Goal: Task Accomplishment & Management: Manage account settings

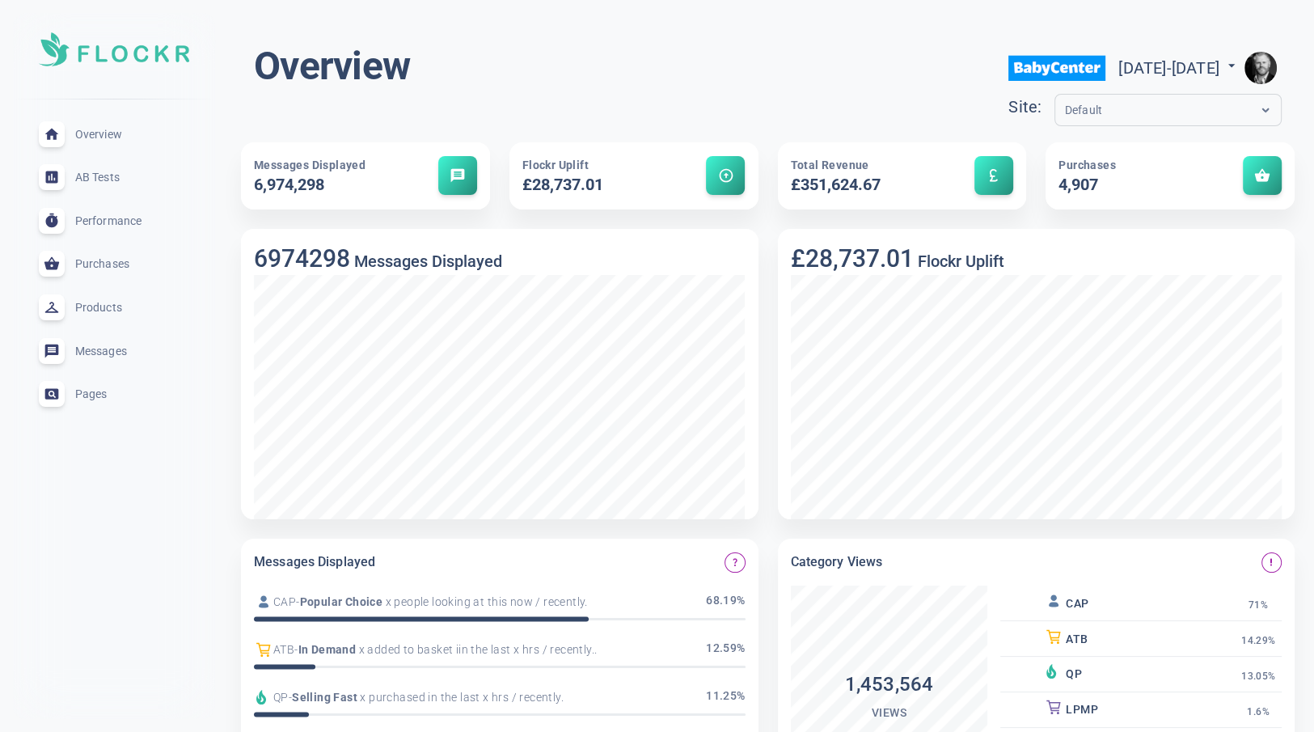
click at [1260, 70] on img "button" at bounding box center [1260, 68] width 32 height 32
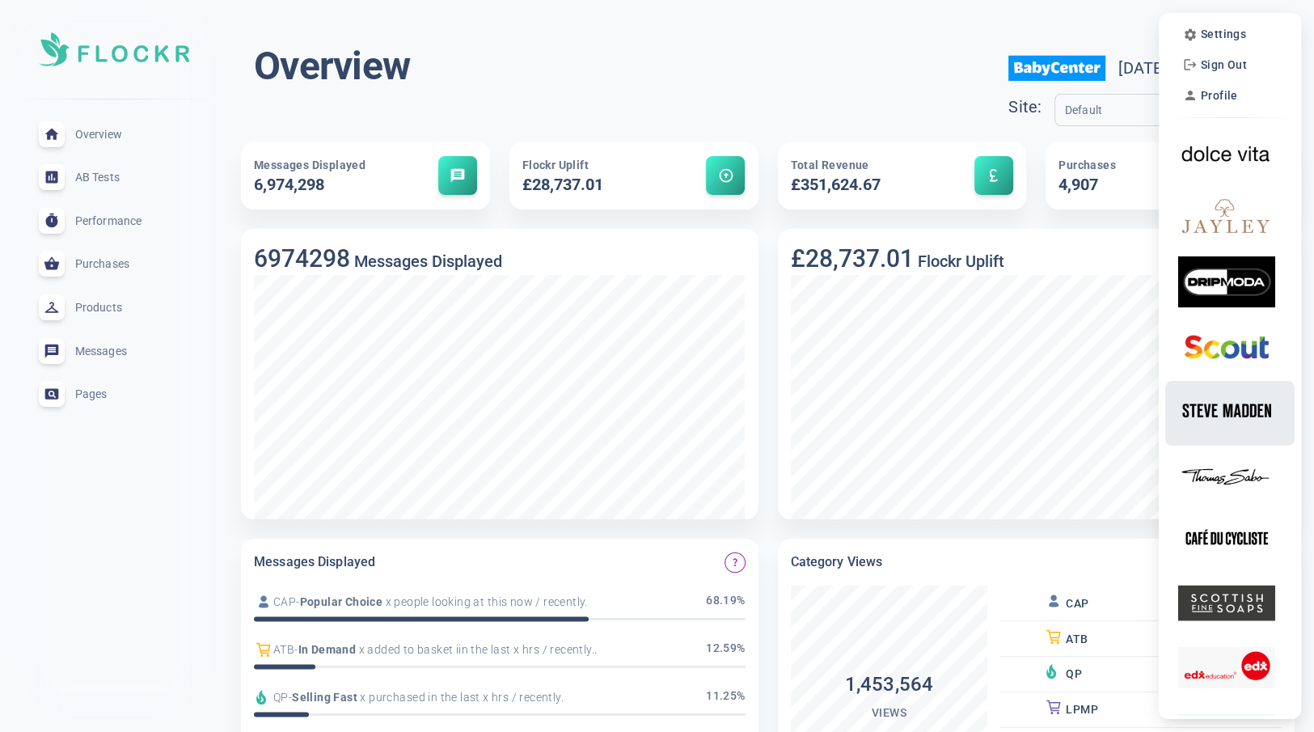
click at [1222, 416] on img at bounding box center [1226, 410] width 97 height 51
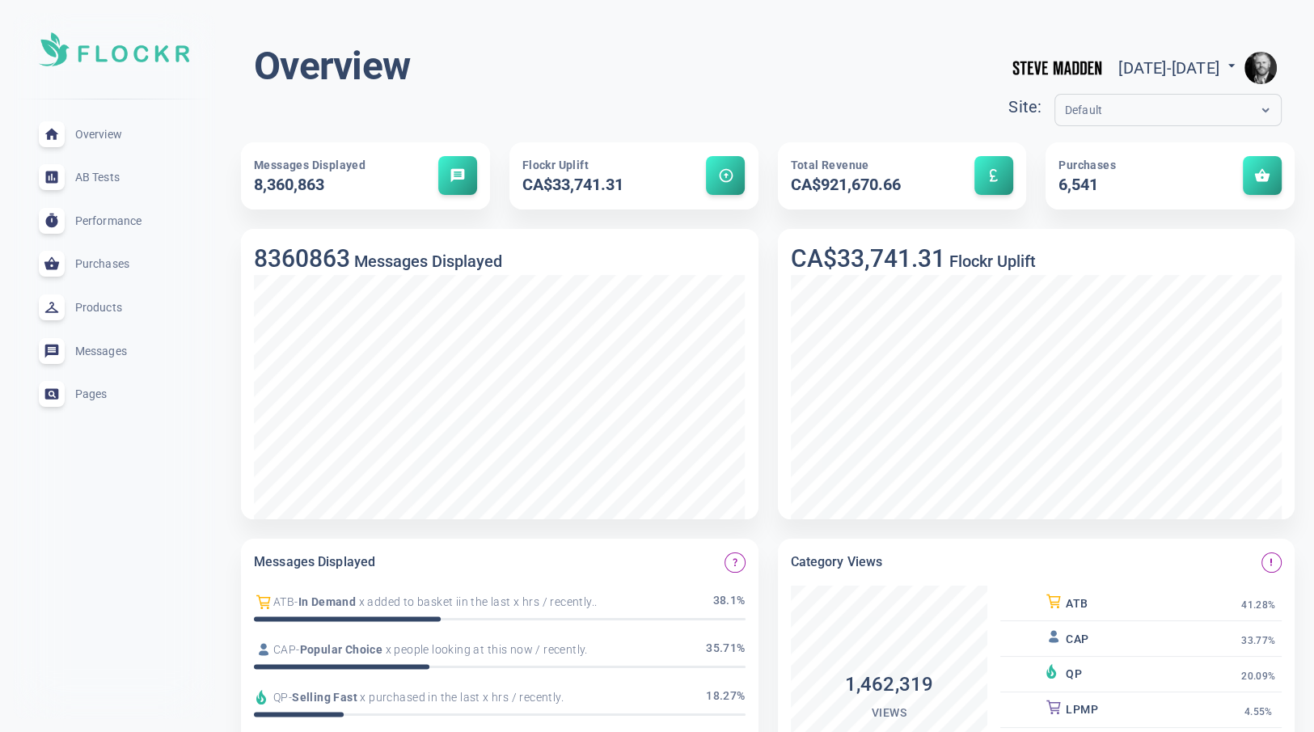
click at [1188, 66] on span "[DATE] - [DATE]" at bounding box center [1178, 67] width 121 height 19
select select "9"
select select "2025"
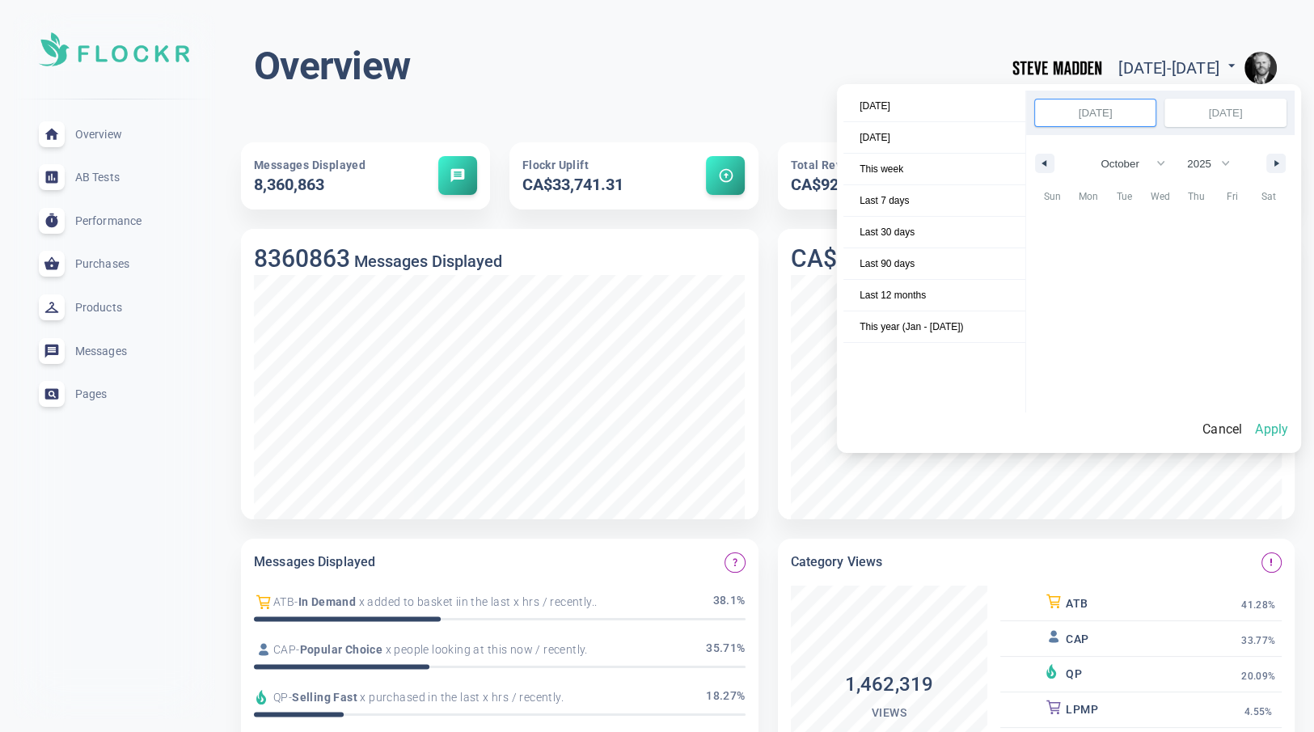
scroll to position [221720, 0]
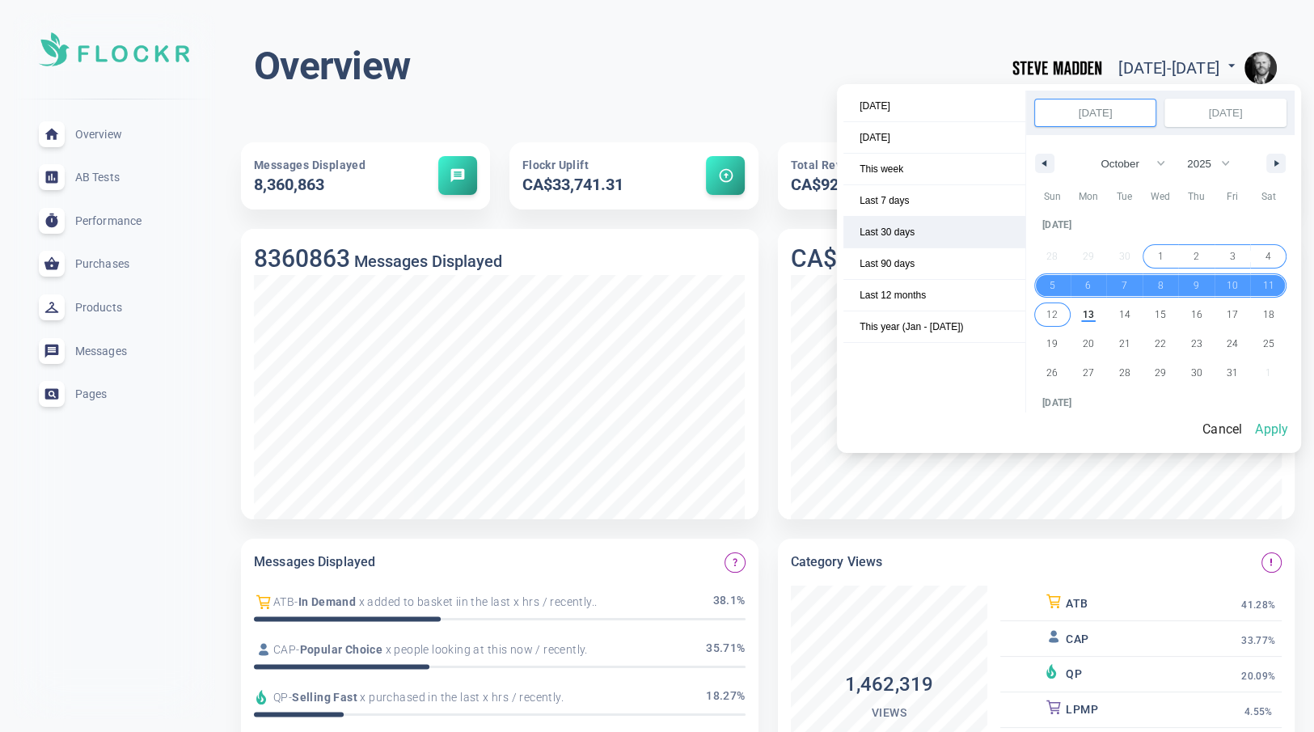
click at [917, 239] on span "Last 30 days" at bounding box center [934, 232] width 182 height 31
select select "8"
select select "2025"
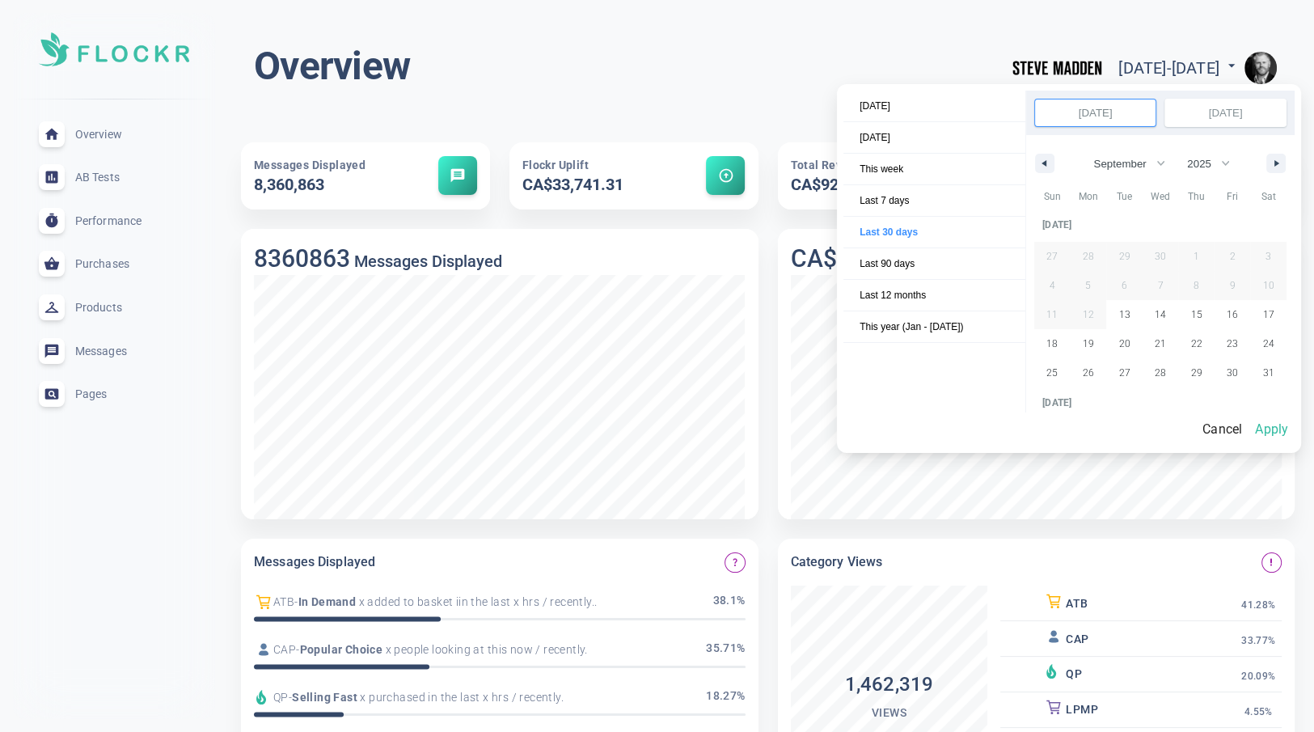
scroll to position [221542, 0]
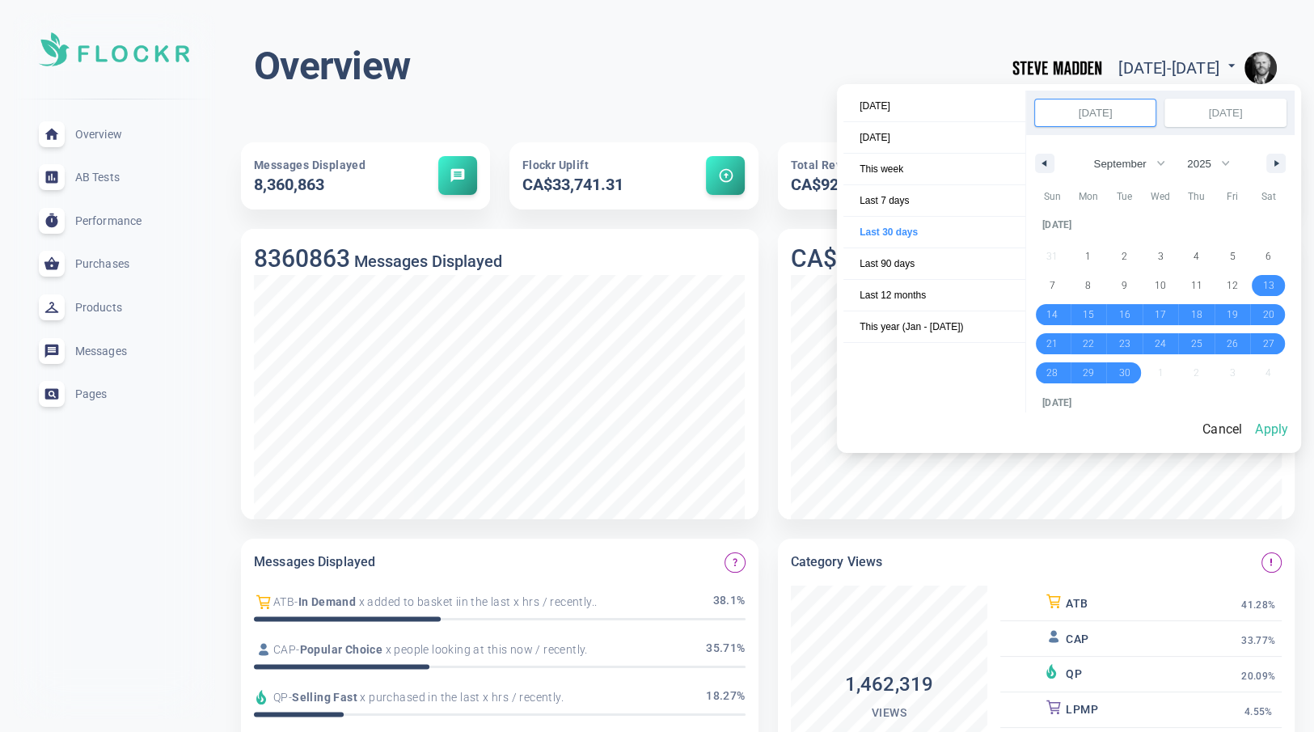
click at [1277, 423] on button "Apply" at bounding box center [1271, 429] width 46 height 34
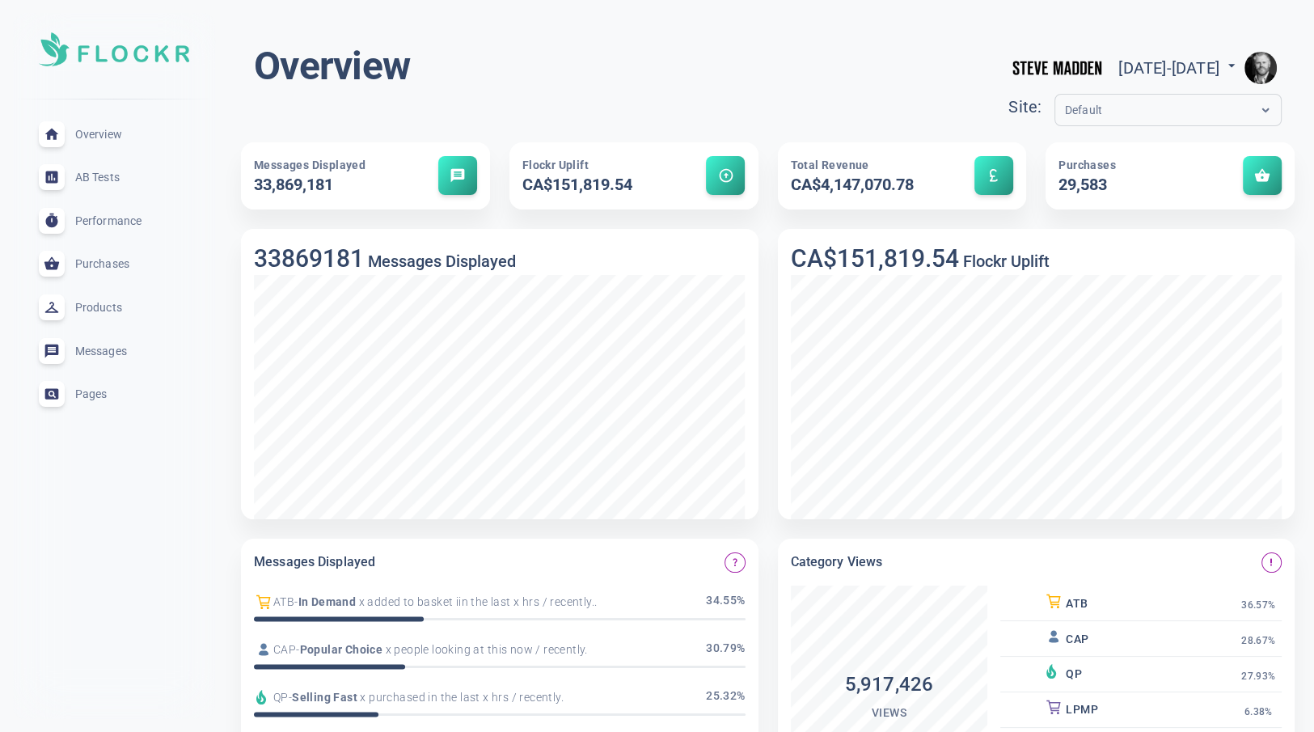
click at [1086, 103] on div "Default" at bounding box center [1152, 110] width 195 height 19
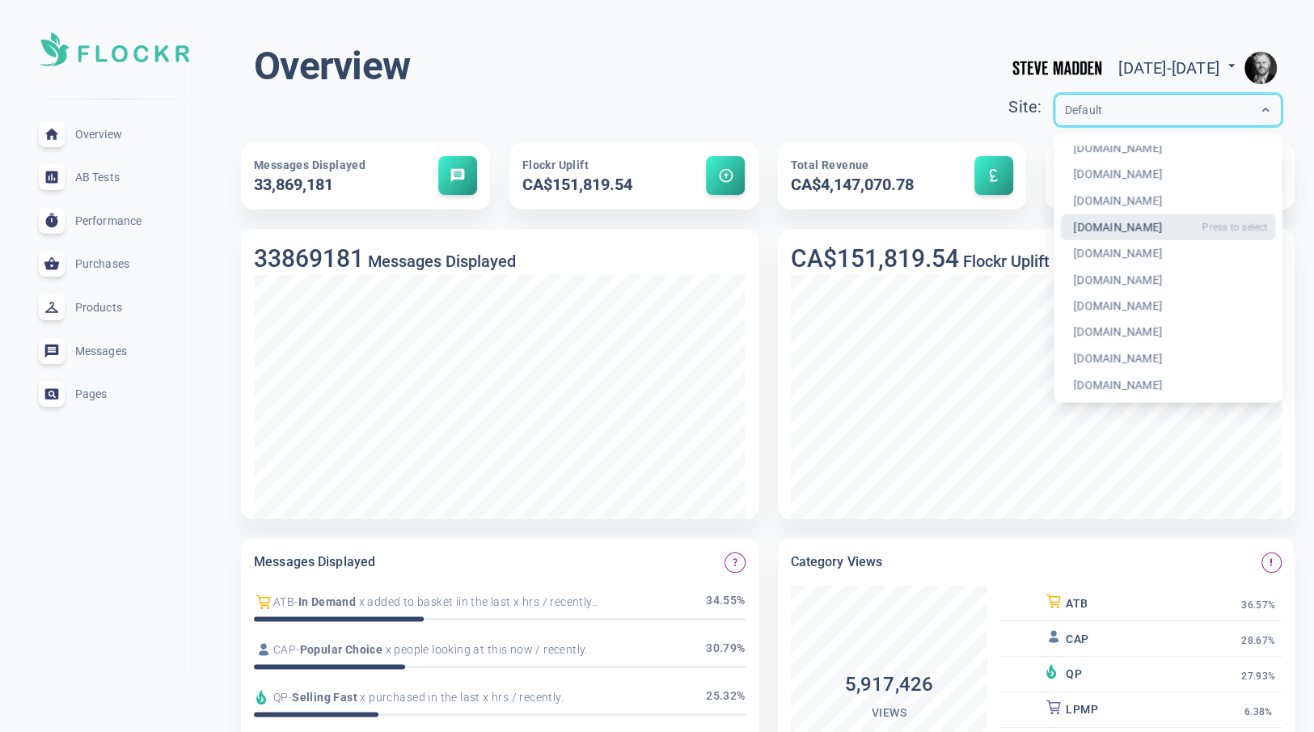
scroll to position [0, 0]
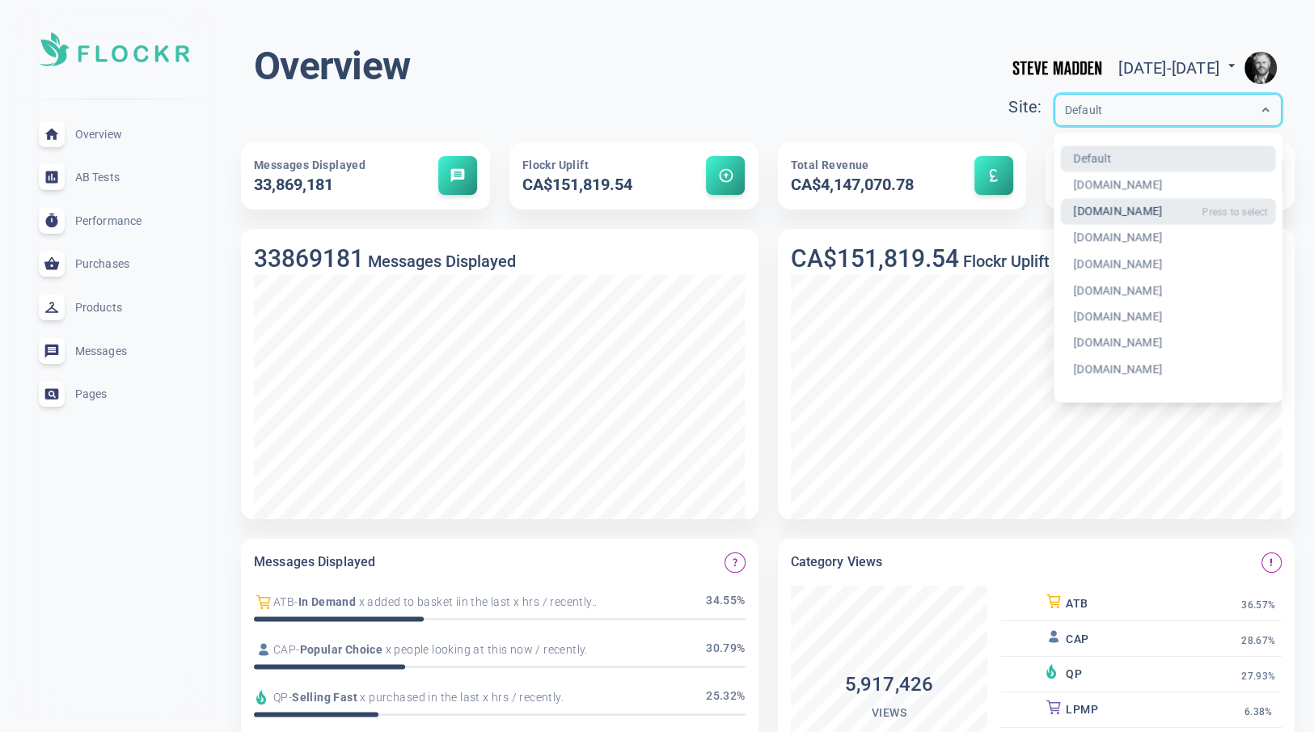
click at [1060, 208] on div "[DOMAIN_NAME]" at bounding box center [1168, 211] width 216 height 27
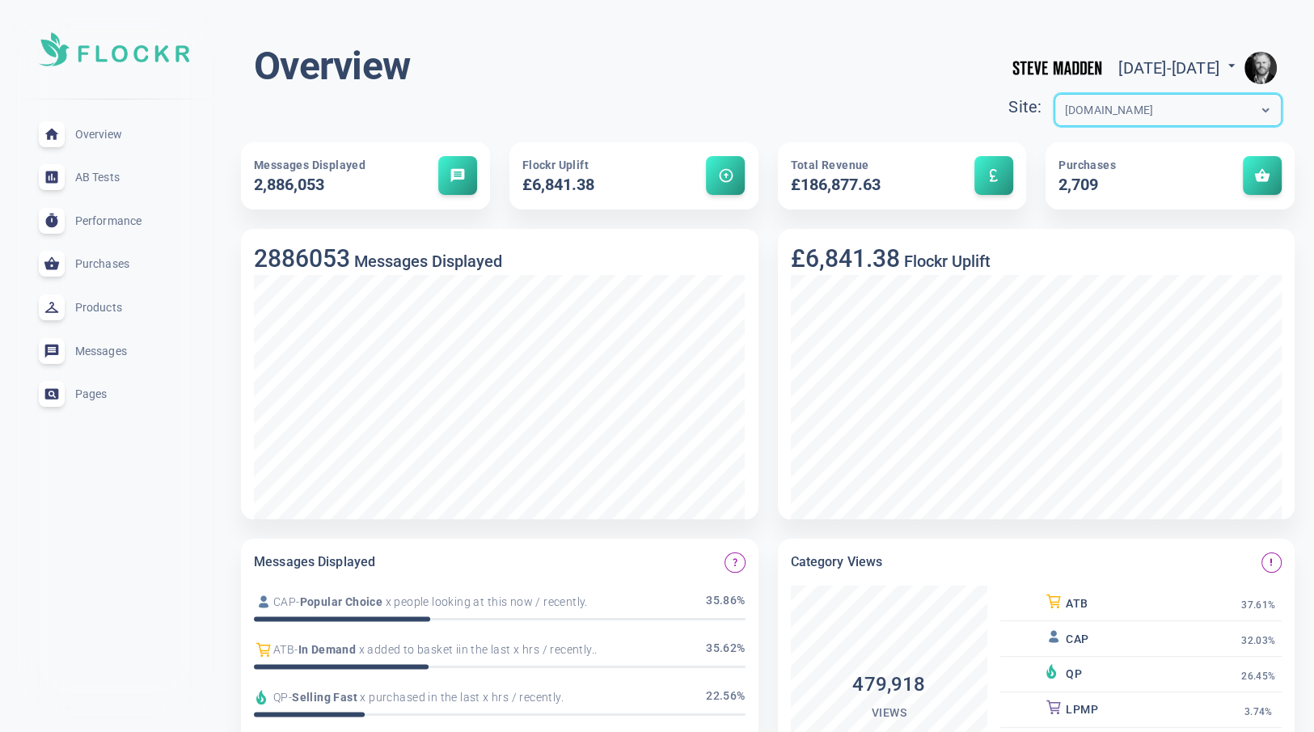
click at [1085, 111] on div "[DOMAIN_NAME]" at bounding box center [1152, 110] width 195 height 19
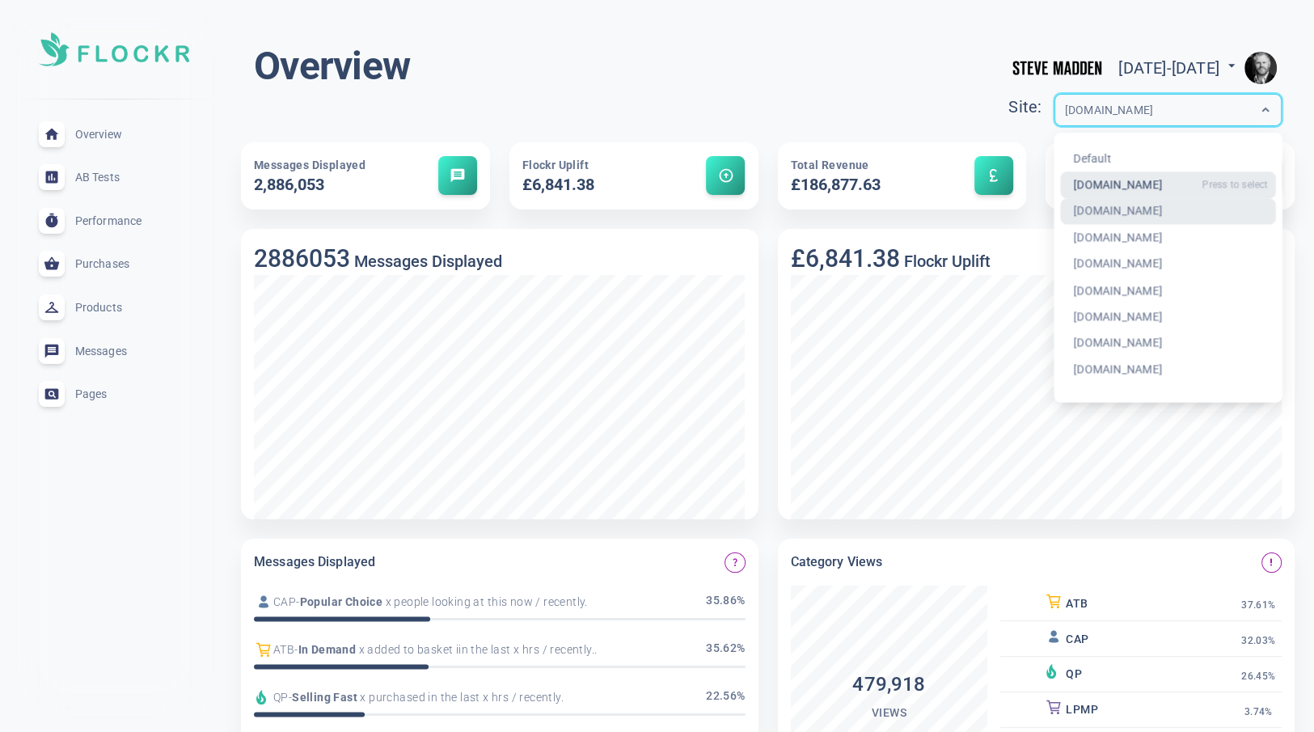
click at [1066, 189] on div "[DOMAIN_NAME]" at bounding box center [1168, 185] width 216 height 27
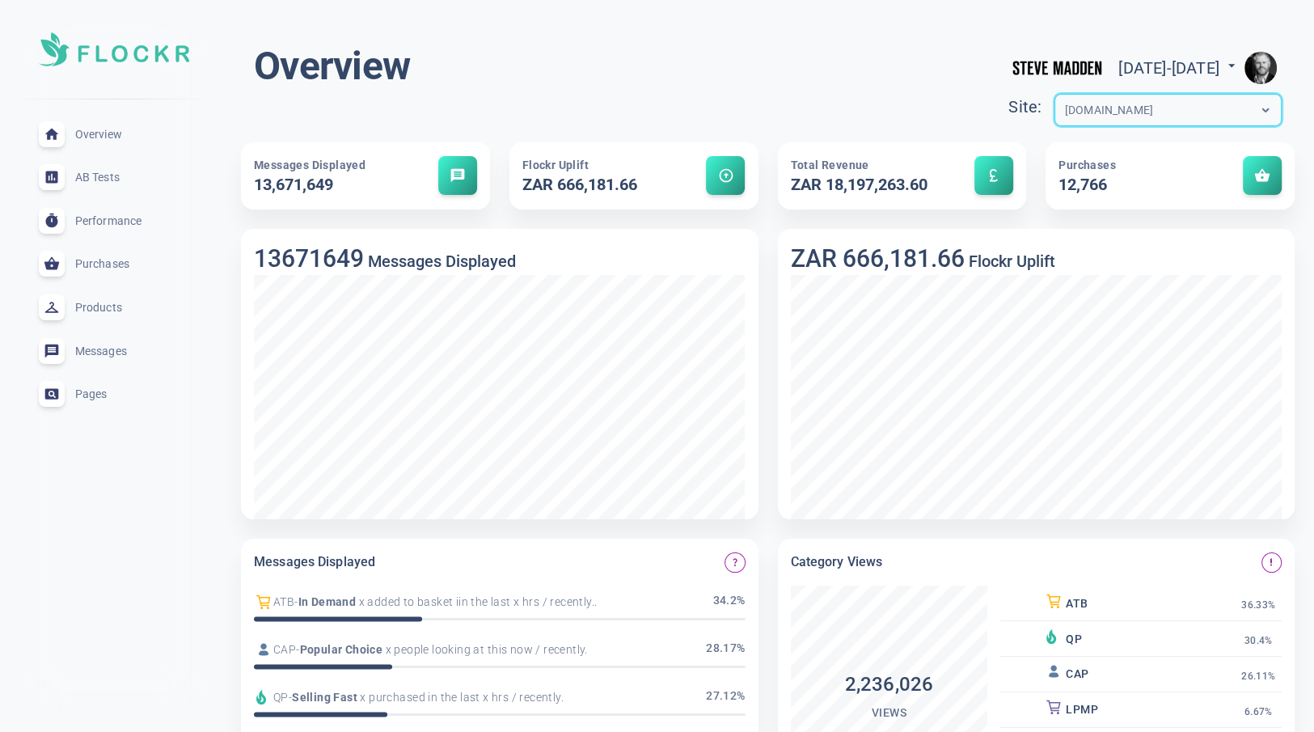
click at [1109, 100] on div "[DOMAIN_NAME]" at bounding box center [1167, 110] width 227 height 32
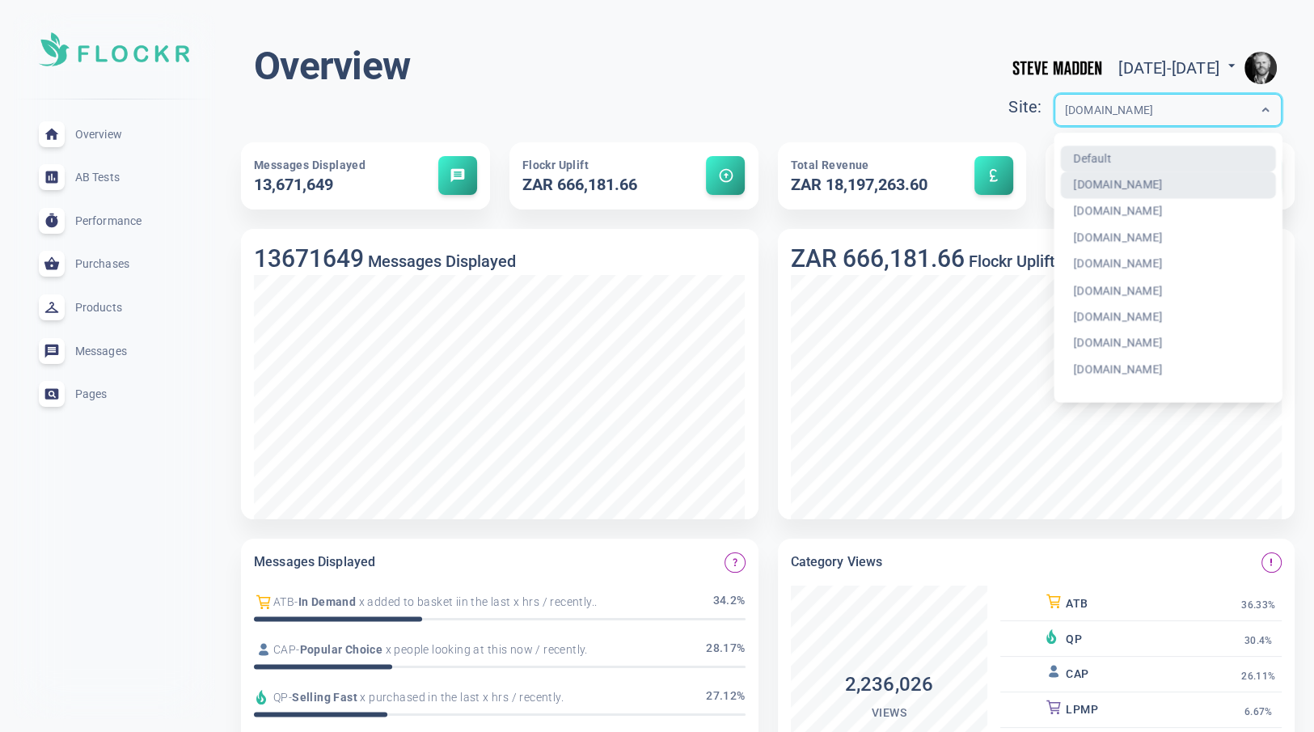
click at [1060, 151] on div "Default" at bounding box center [1168, 159] width 216 height 27
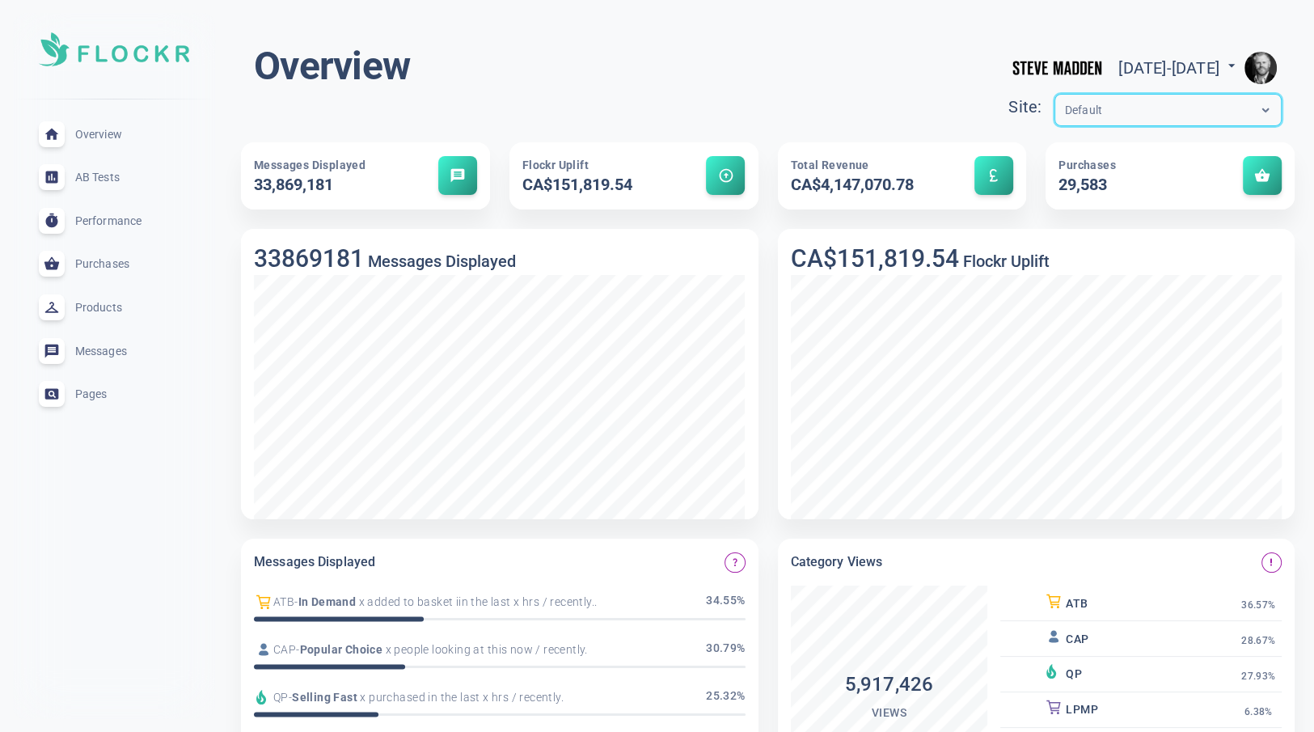
click at [98, 394] on span "Pages" at bounding box center [133, 394] width 116 height 0
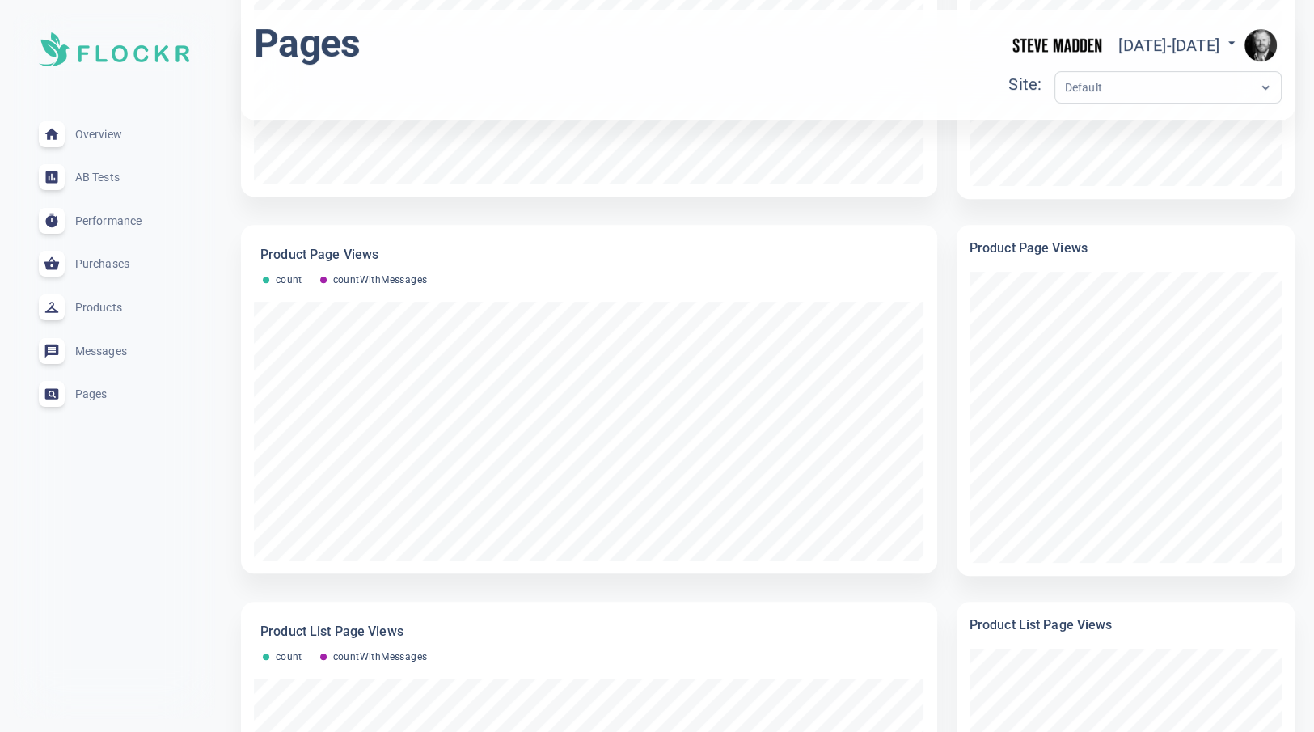
scroll to position [889, 0]
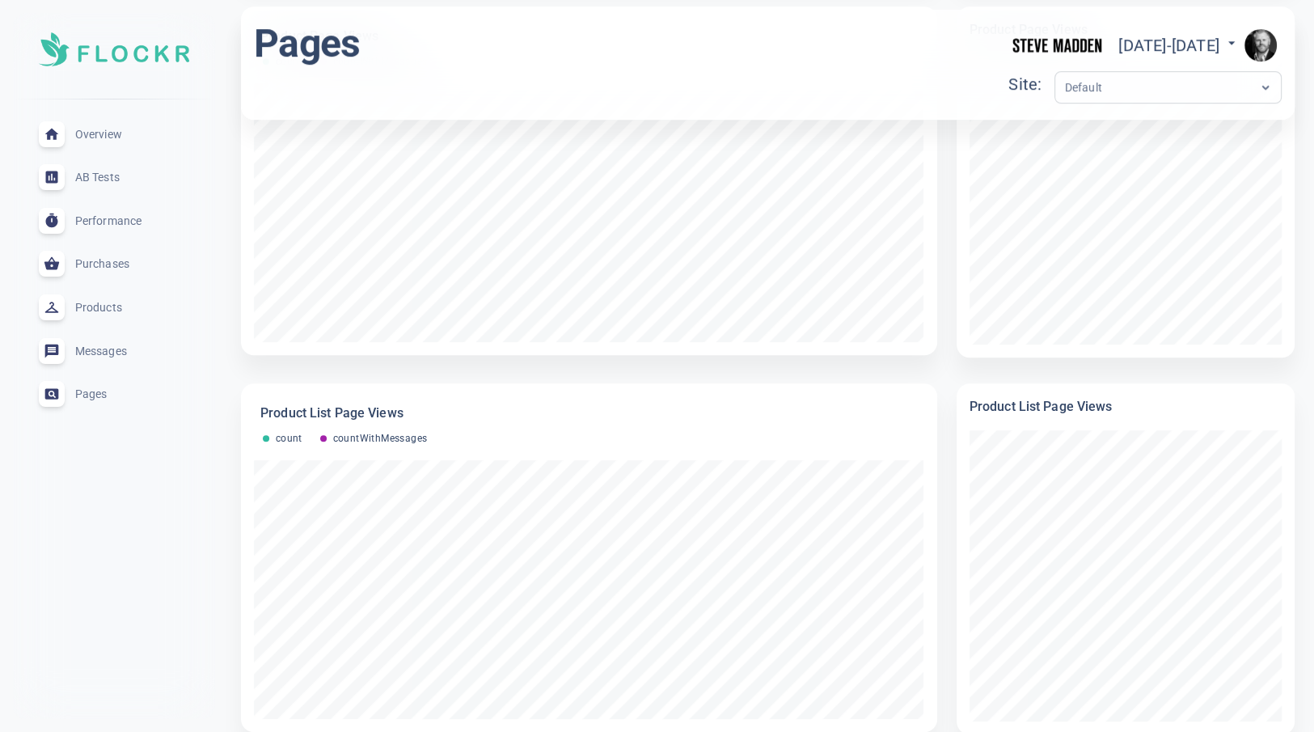
click at [104, 351] on span "Messages" at bounding box center [133, 351] width 116 height 0
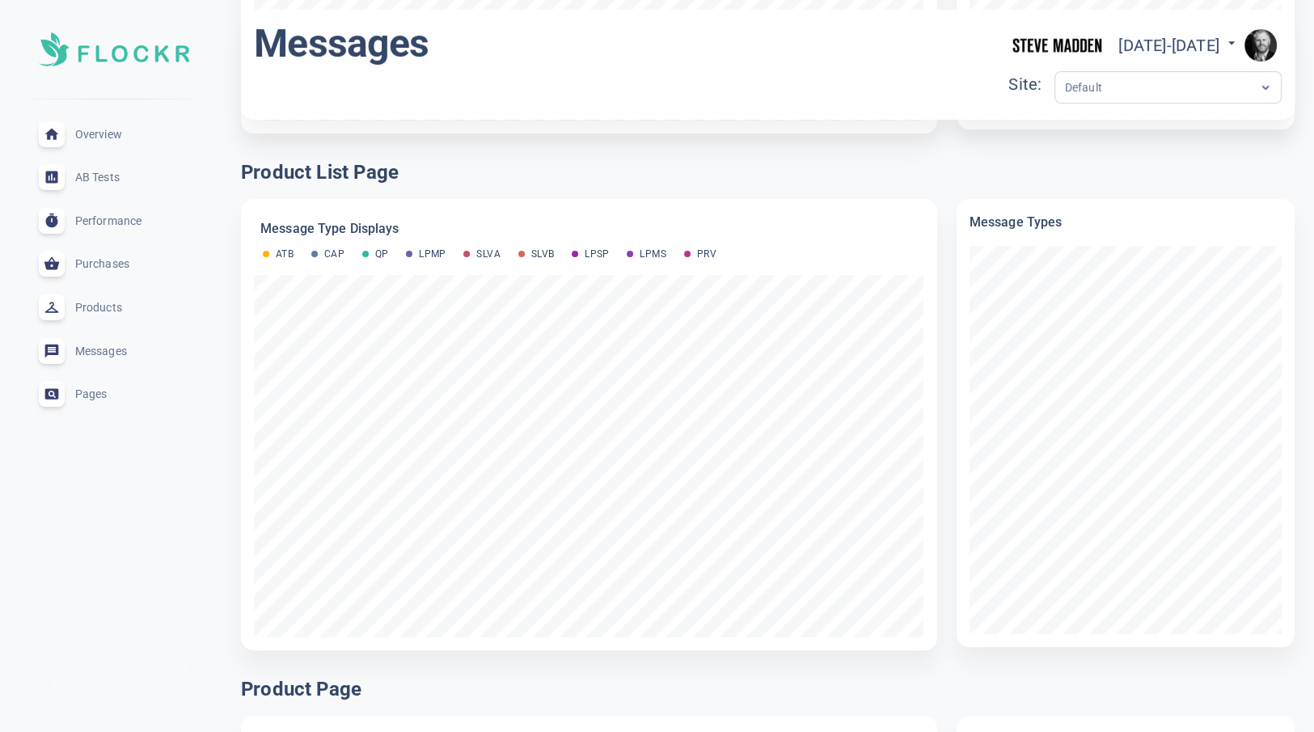
scroll to position [574, 0]
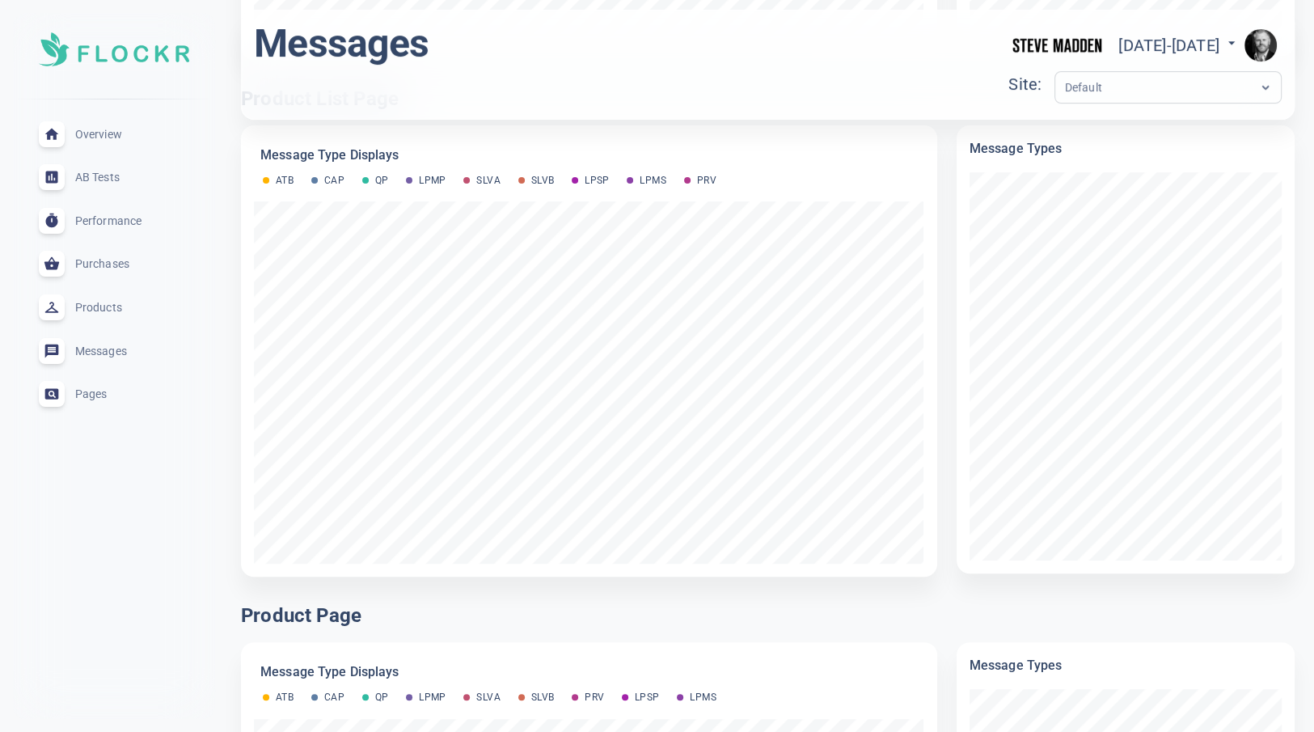
click at [1261, 41] on img "button" at bounding box center [1260, 45] width 32 height 32
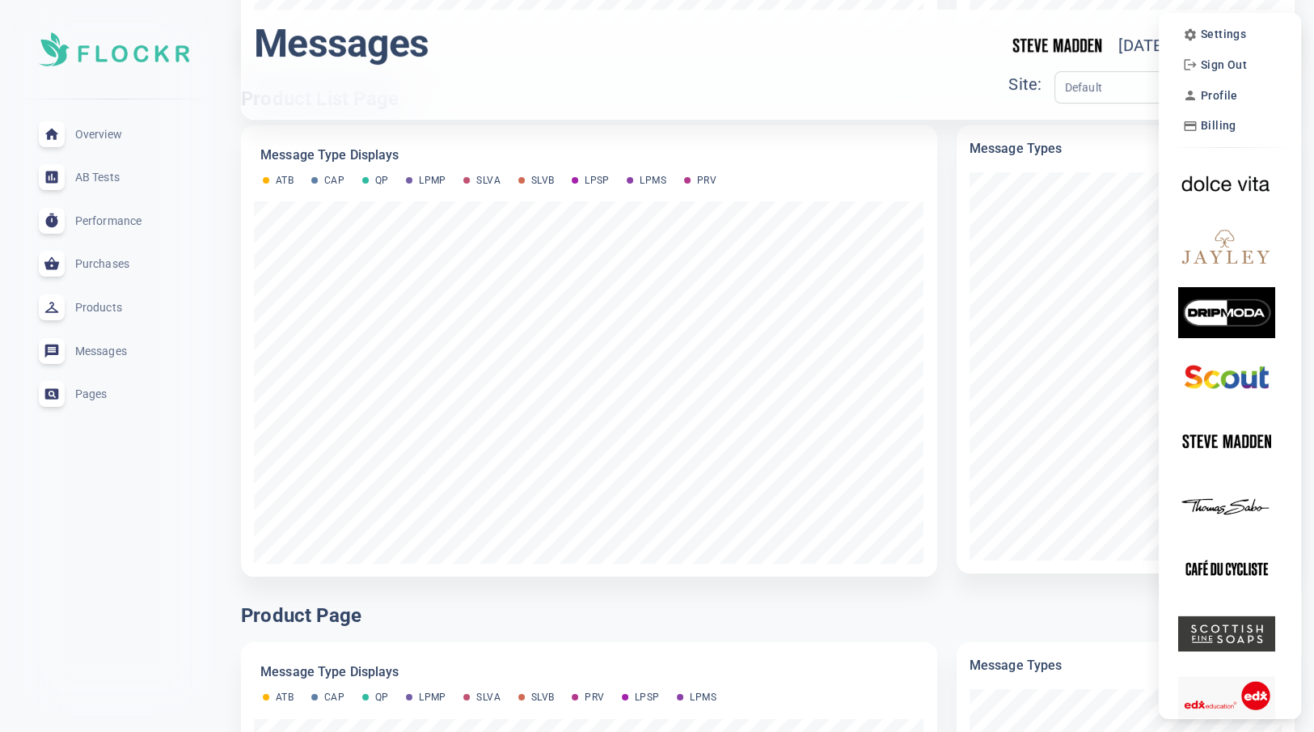
scroll to position [6, 0]
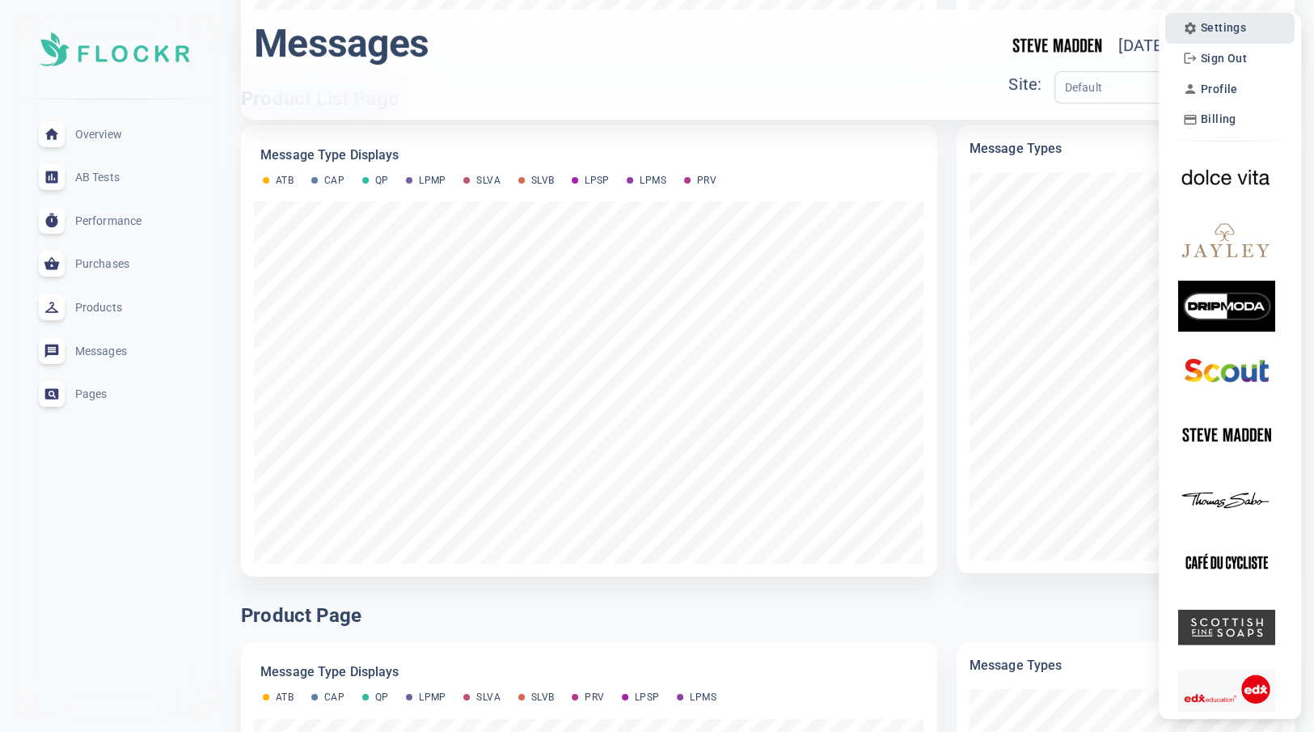
click at [1244, 27] on span "Settings" at bounding box center [1223, 28] width 45 height 14
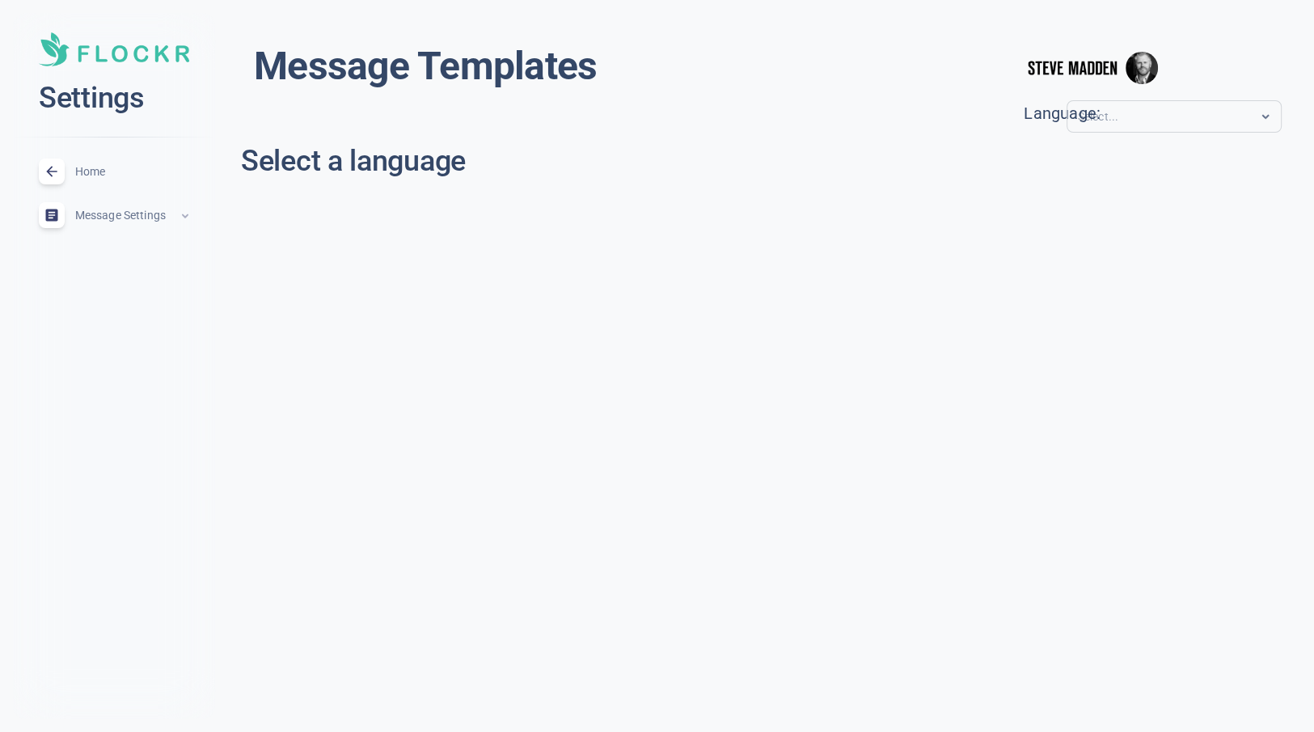
click at [1190, 108] on input "text" at bounding box center [1141, 117] width 129 height 19
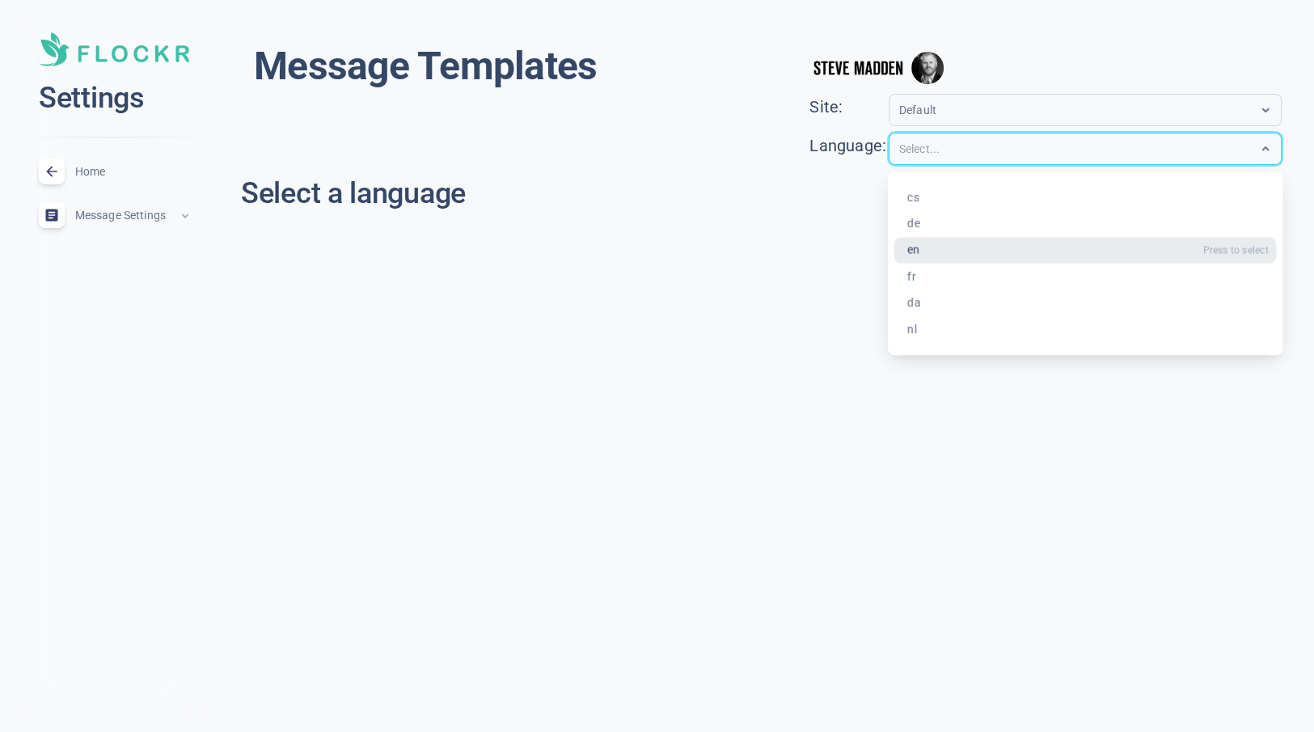
click at [1012, 255] on div "en" at bounding box center [1084, 250] width 382 height 27
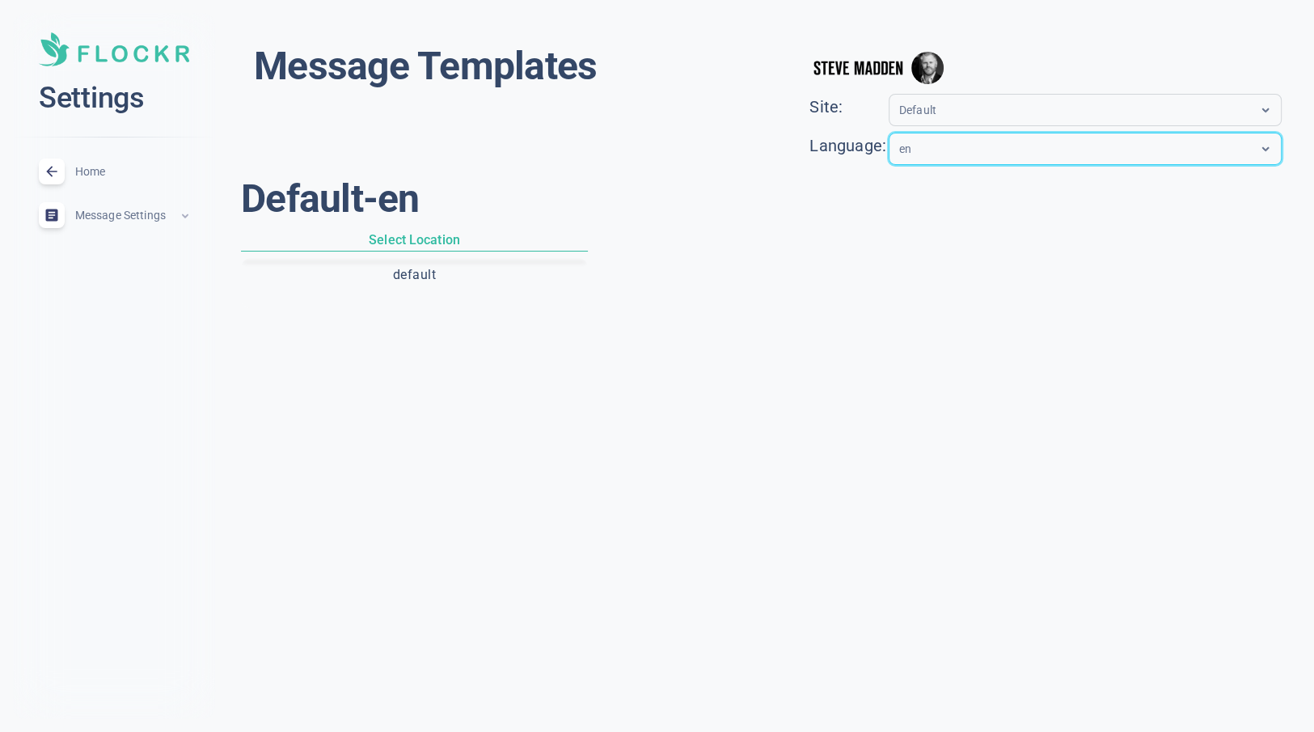
click at [437, 277] on button "default" at bounding box center [414, 274] width 340 height 27
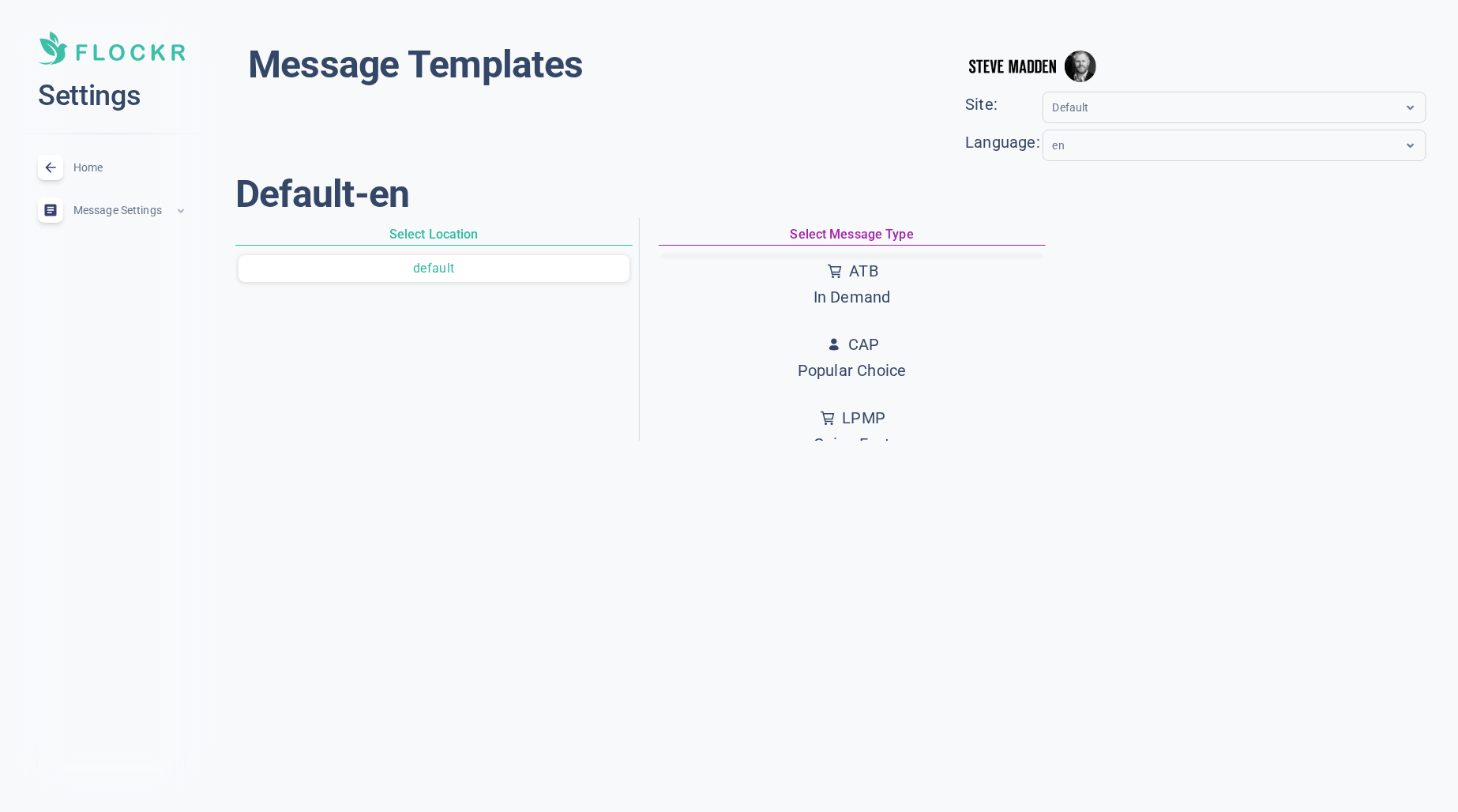
click at [858, 280] on p "ATB" at bounding box center [864, 271] width 29 height 26
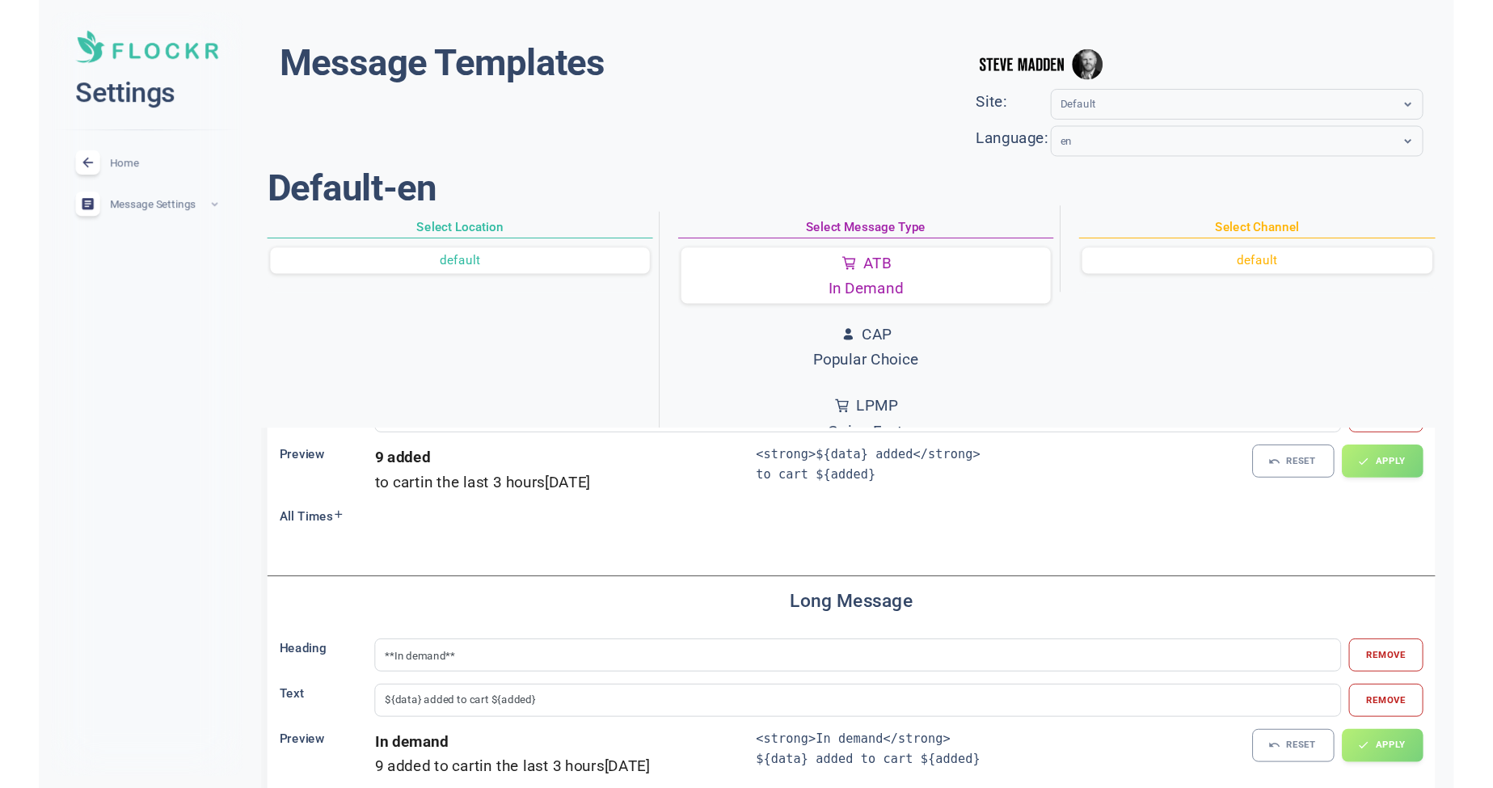
scroll to position [173, 0]
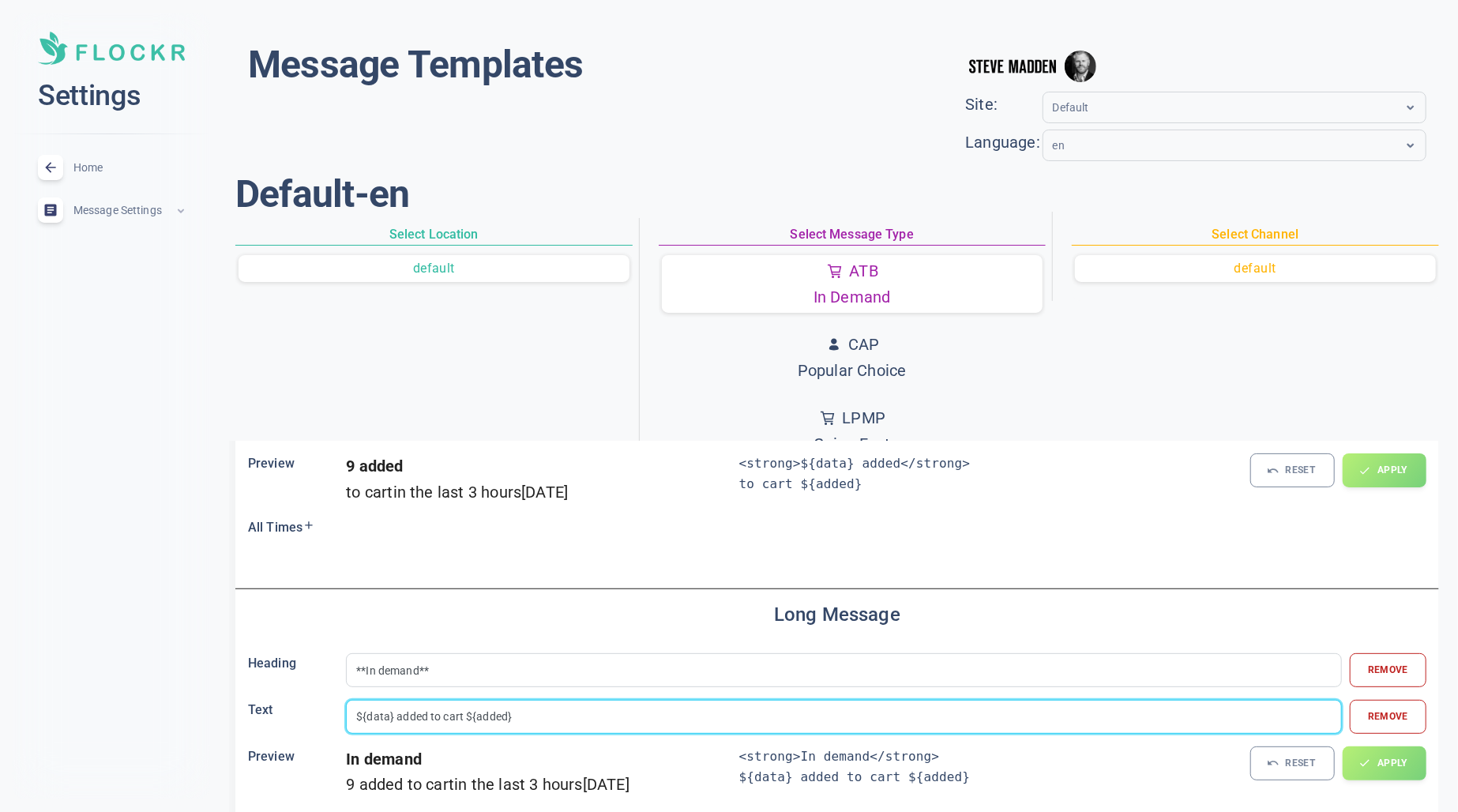
click at [451, 713] on input "${data} added to cart ${added}" at bounding box center [844, 716] width 975 height 18
type input "${data} added to basket ${added}"
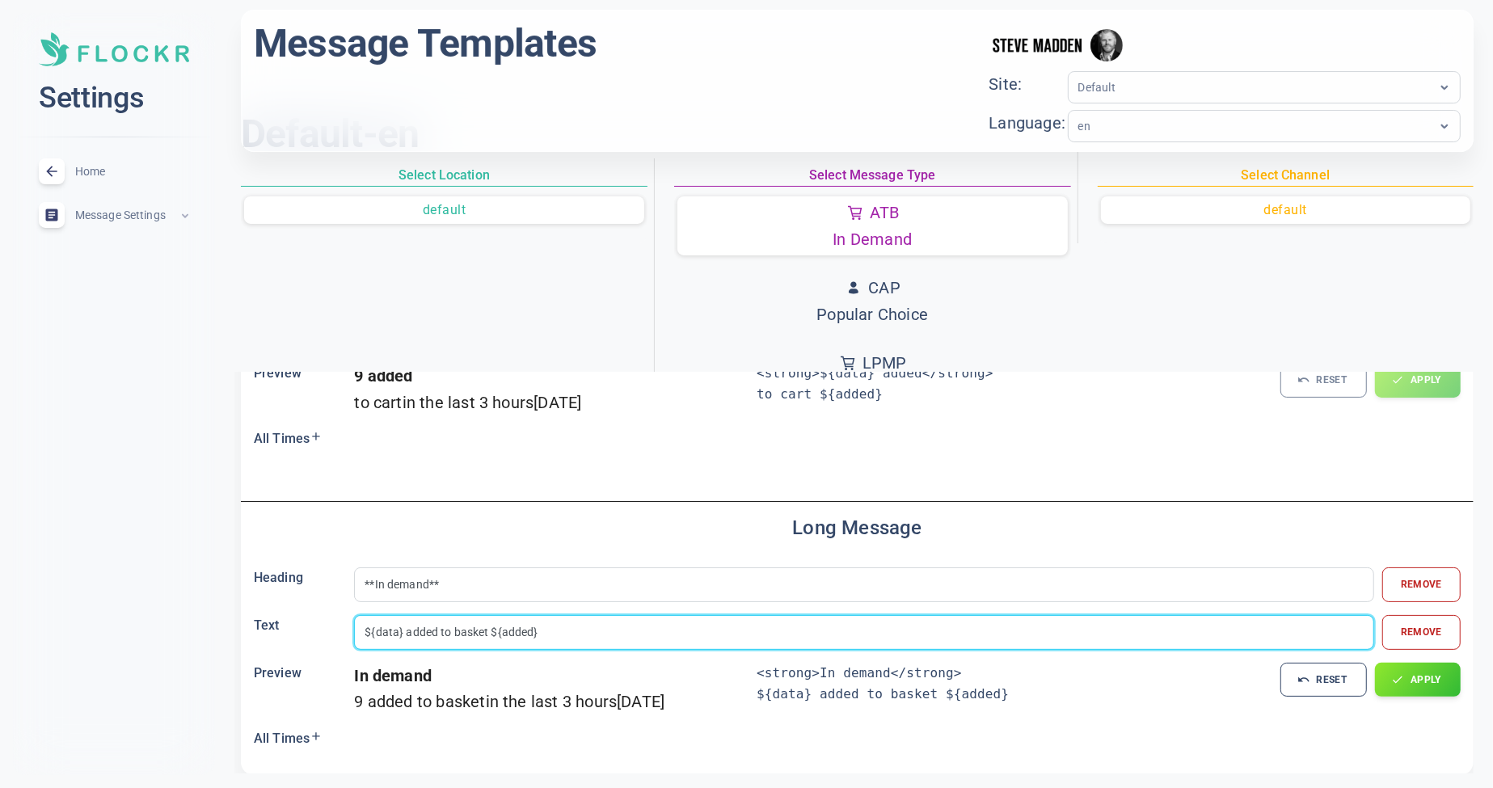
scroll to position [69, 0]
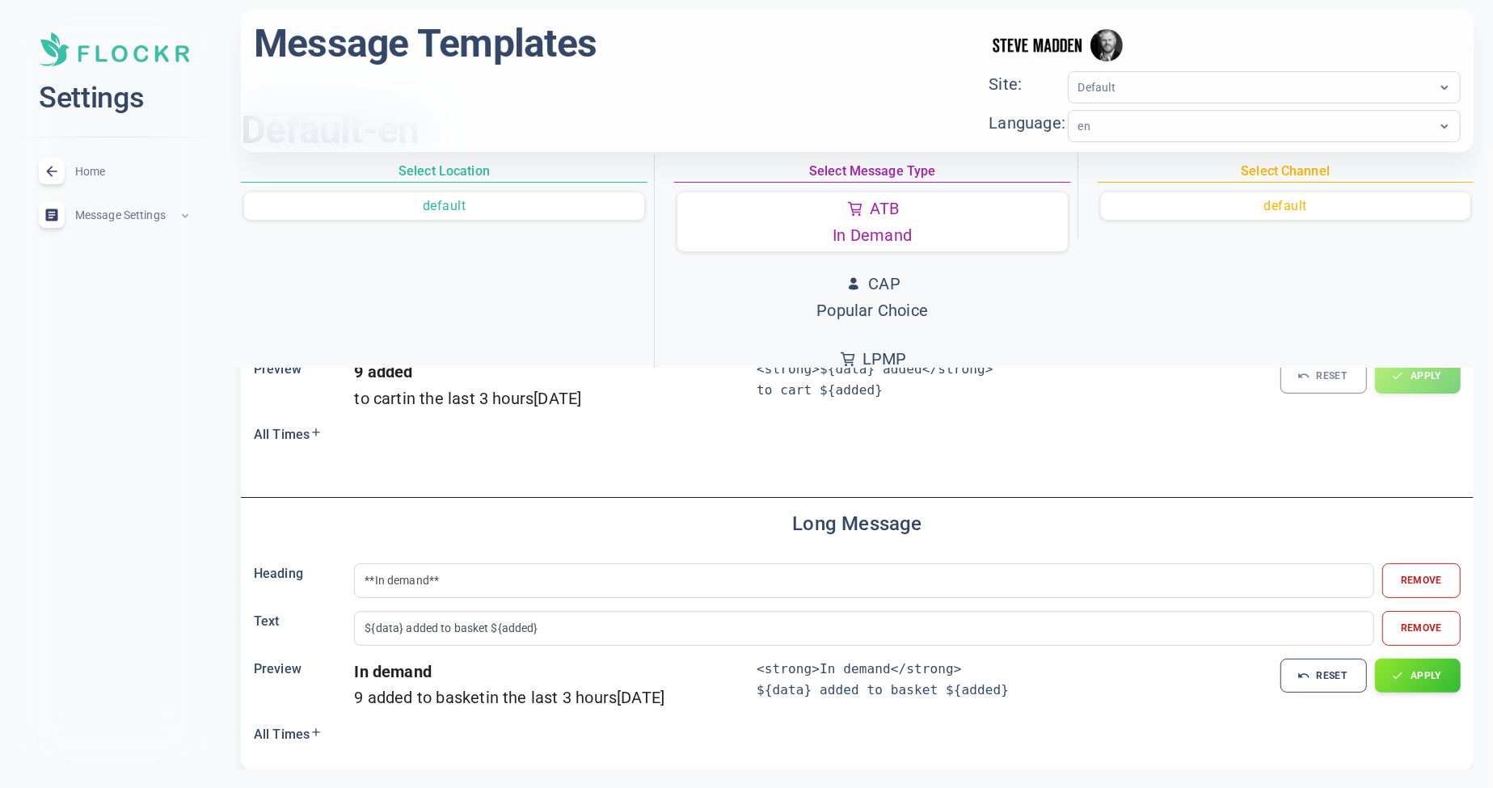
click at [320, 731] on icon at bounding box center [316, 732] width 13 height 13
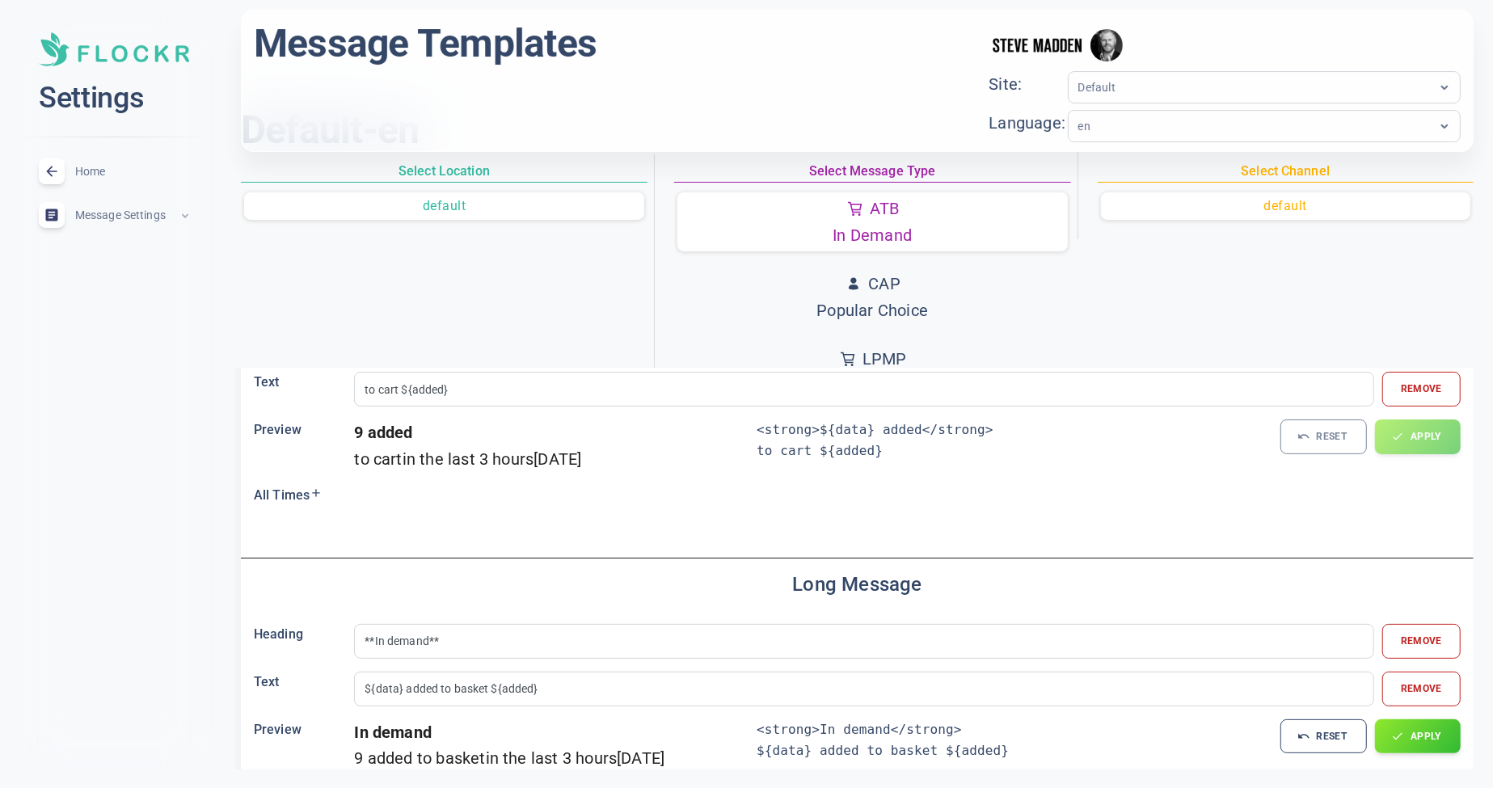
scroll to position [0, 0]
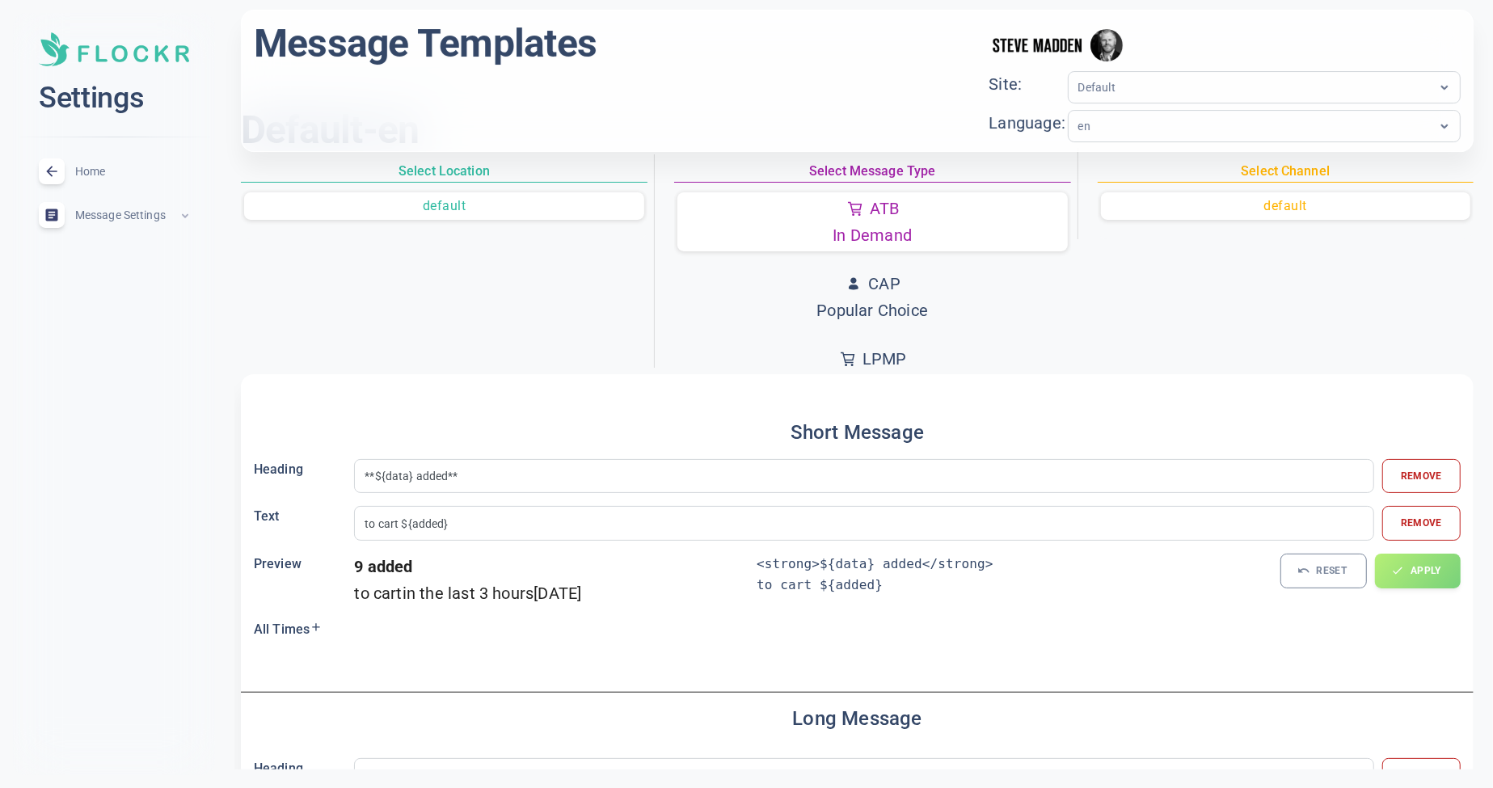
click at [1208, 89] on input "text" at bounding box center [1143, 87] width 129 height 19
click at [871, 82] on div "Message Templates menu Site: Default Language: en" at bounding box center [857, 80] width 1207 height 123
